Goal: Navigation & Orientation: Find specific page/section

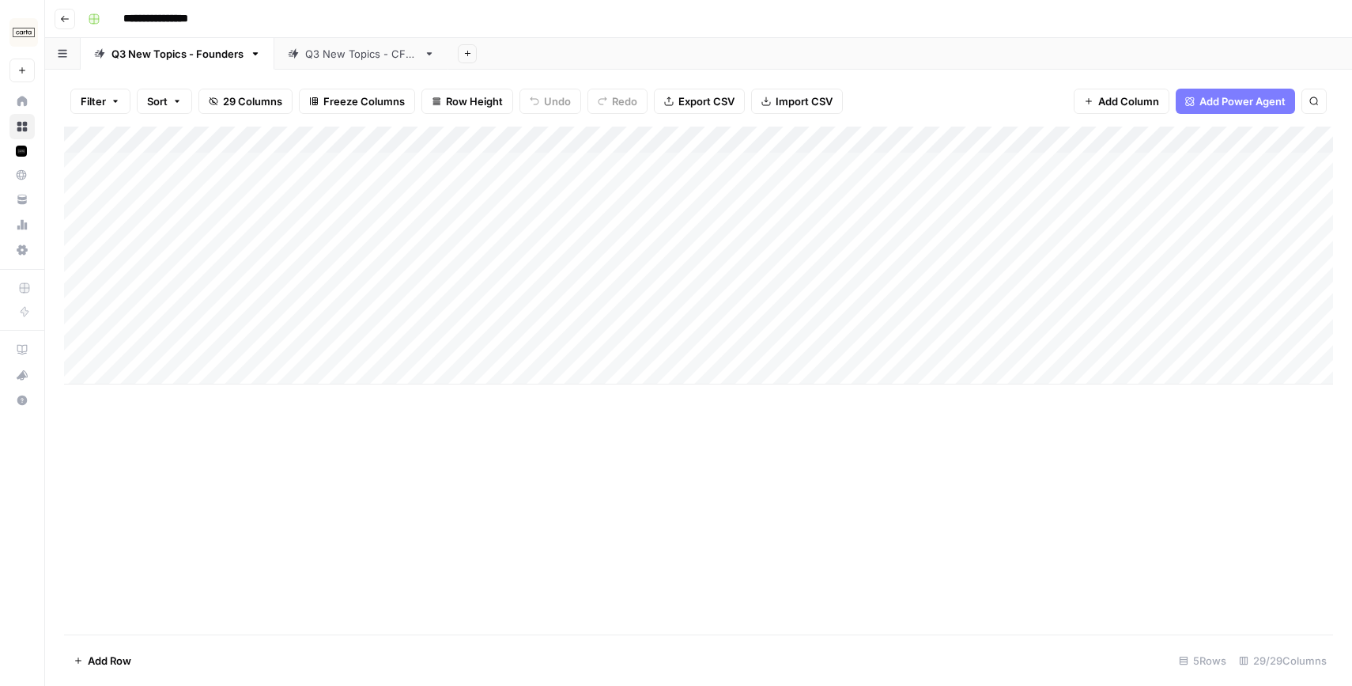
click at [330, 51] on div "Q3 New Topics - CFOs" at bounding box center [361, 54] width 112 height 16
click at [187, 62] on link "Q3 New Topics - Founders" at bounding box center [178, 54] width 194 height 32
click at [346, 61] on div "Q3 New Topics - CFOs" at bounding box center [361, 54] width 112 height 16
click at [209, 50] on div "Q3 New Topics - Founders" at bounding box center [177, 54] width 132 height 16
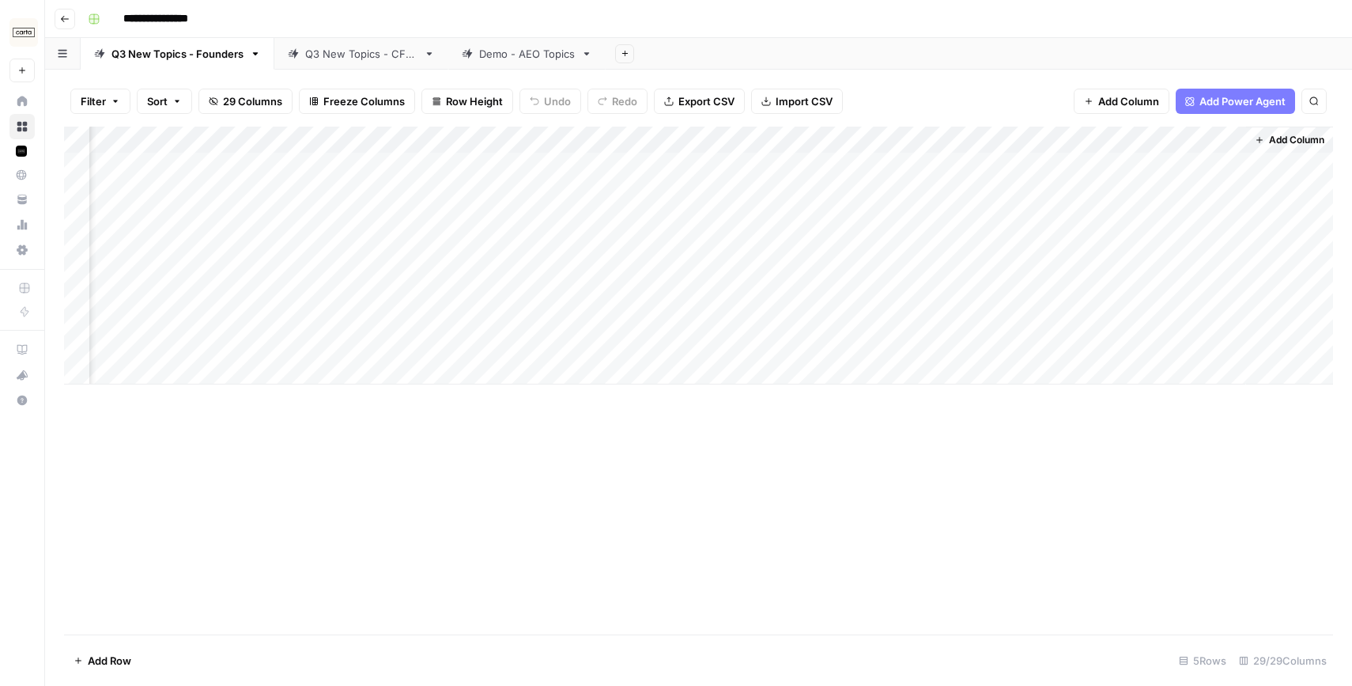
click at [322, 52] on div "Q3 New Topics - CFOs" at bounding box center [361, 54] width 112 height 16
